Goal: Information Seeking & Learning: Find specific page/section

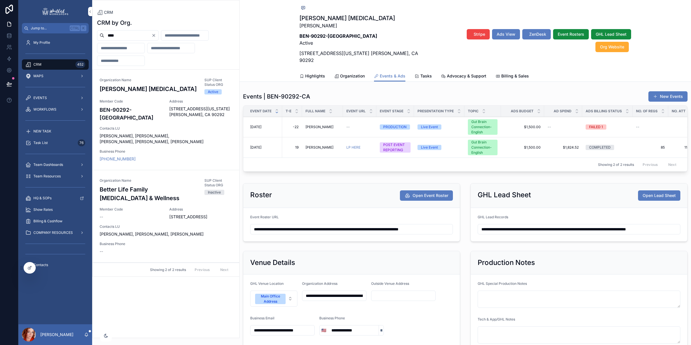
click at [156, 33] on icon "Clear" at bounding box center [154, 35] width 5 height 5
click at [123, 48] on input "scrollable content" at bounding box center [120, 48] width 47 height 8
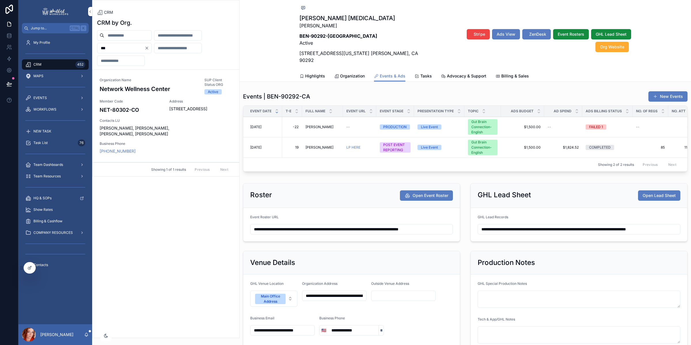
type input "***"
click at [181, 87] on h3 "Network Wellness Center" at bounding box center [149, 89] width 98 height 9
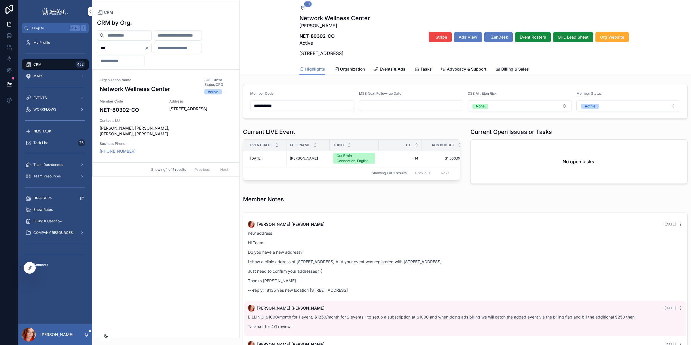
scroll to position [533, 0]
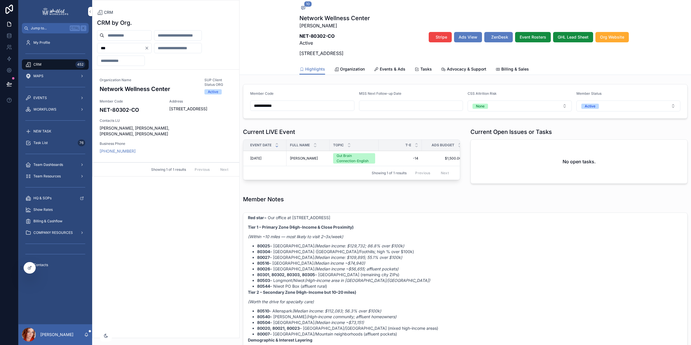
drag, startPoint x: 394, startPoint y: 67, endPoint x: 402, endPoint y: 181, distance: 115.2
click at [394, 67] on span "Events & Ads" at bounding box center [393, 69] width 26 height 6
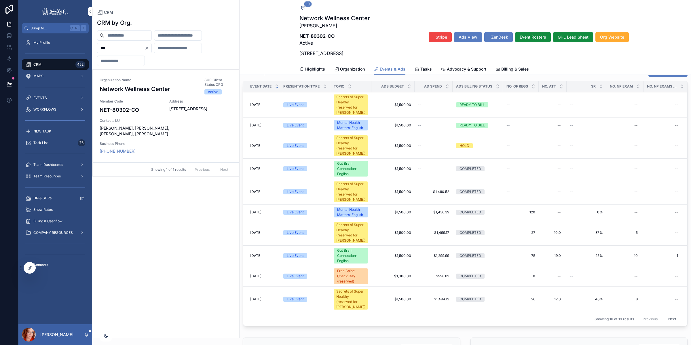
scroll to position [28, 0]
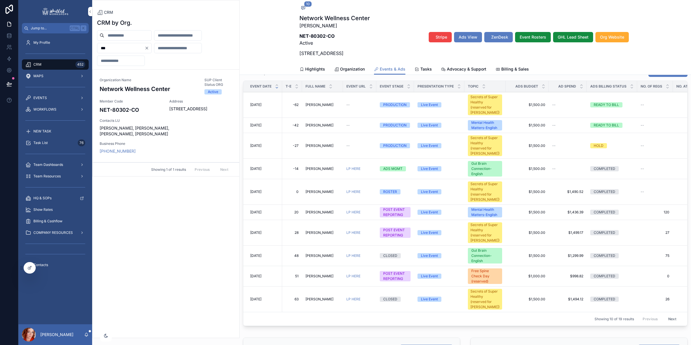
click at [359, 190] on link "LP HERE" at bounding box center [354, 192] width 14 height 4
click at [362, 167] on div "LP HERE LP HERE" at bounding box center [360, 169] width 27 height 5
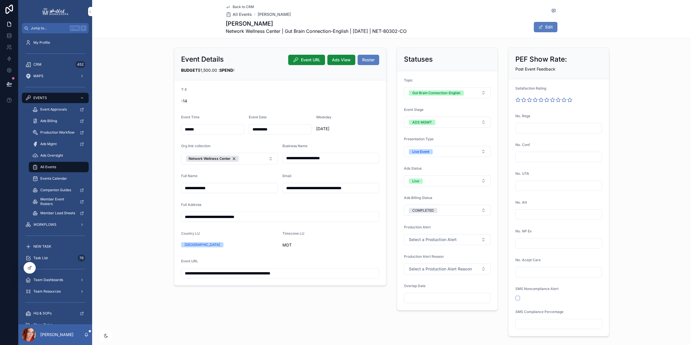
click at [308, 63] on button "Event URL" at bounding box center [306, 60] width 37 height 10
click at [247, 5] on span "Back to CRM" at bounding box center [243, 7] width 21 height 5
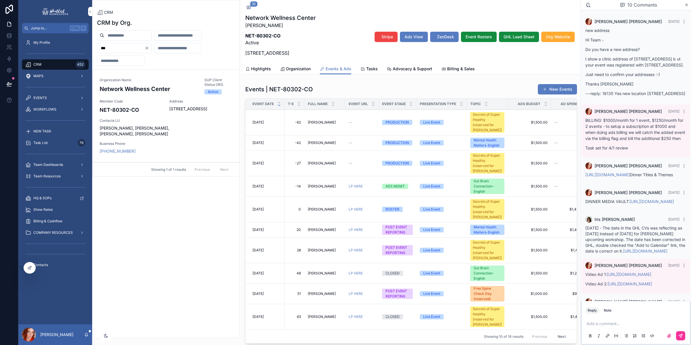
scroll to position [944, 0]
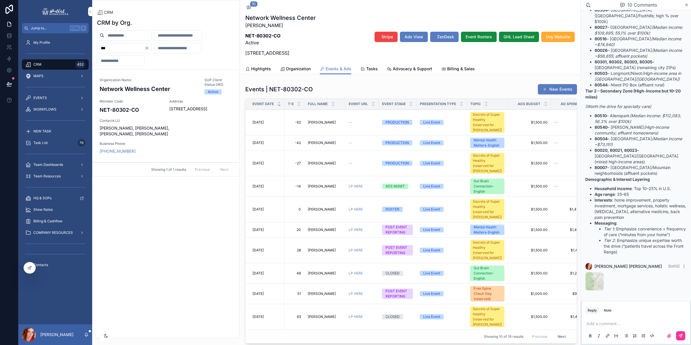
click at [354, 232] on link "LP HERE" at bounding box center [356, 230] width 14 height 4
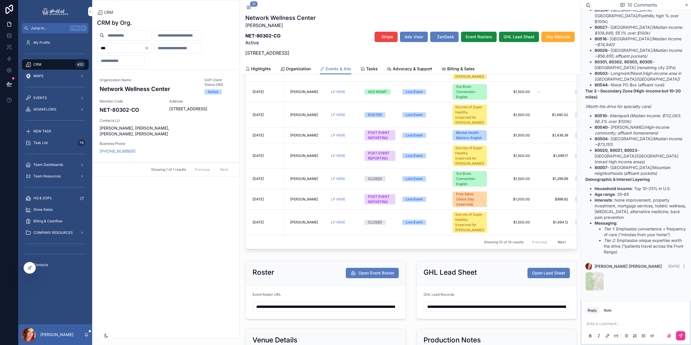
scroll to position [95, 0]
click at [174, 6] on div "CRM CRM by Org. *** Organization Name Network Wellness Center SUP Client Status…" at bounding box center [166, 169] width 148 height 338
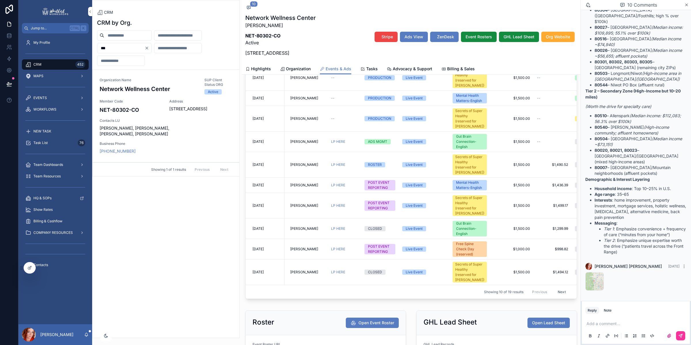
scroll to position [44, 0]
